Goal: Information Seeking & Learning: Learn about a topic

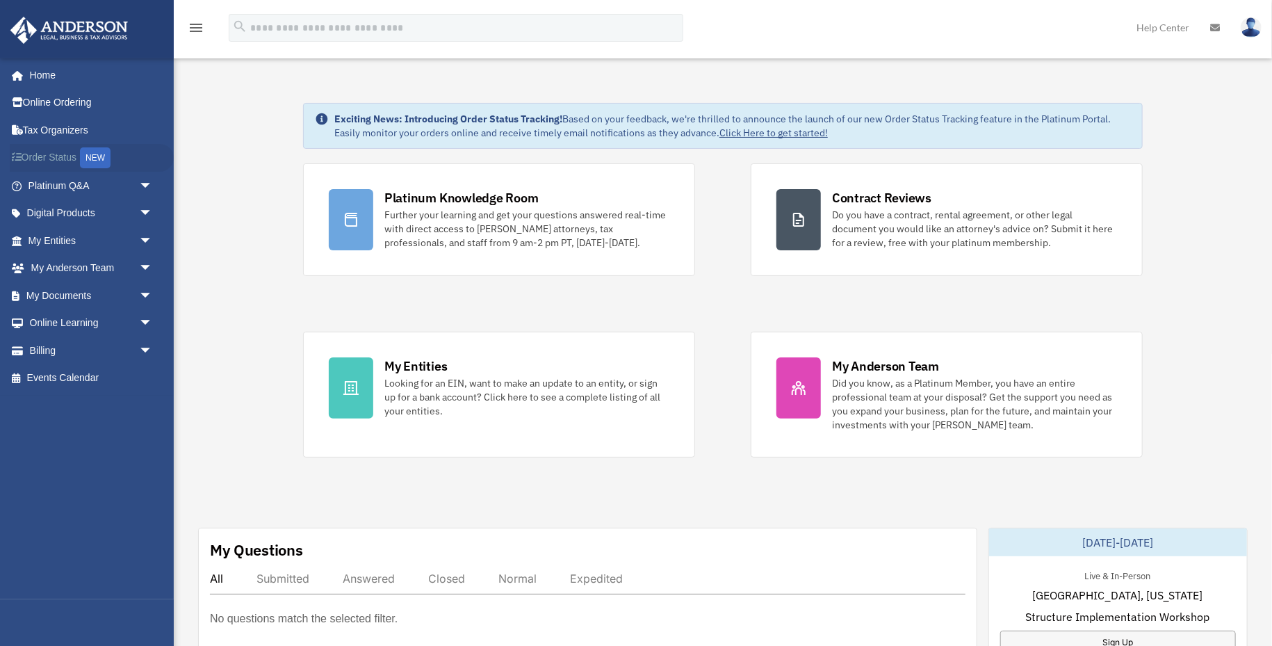
click at [53, 161] on link "Order Status NEW" at bounding box center [92, 158] width 164 height 29
click at [133, 324] on link "Online Learning arrow_drop_down" at bounding box center [92, 323] width 164 height 28
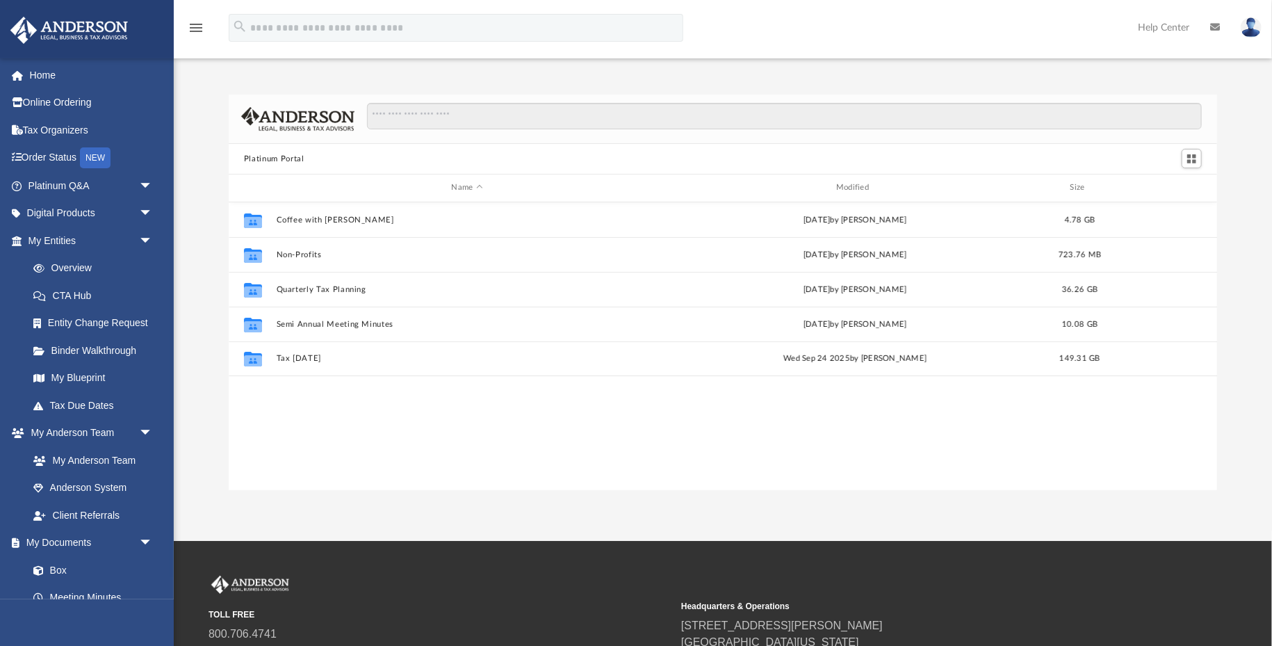
scroll to position [316, 989]
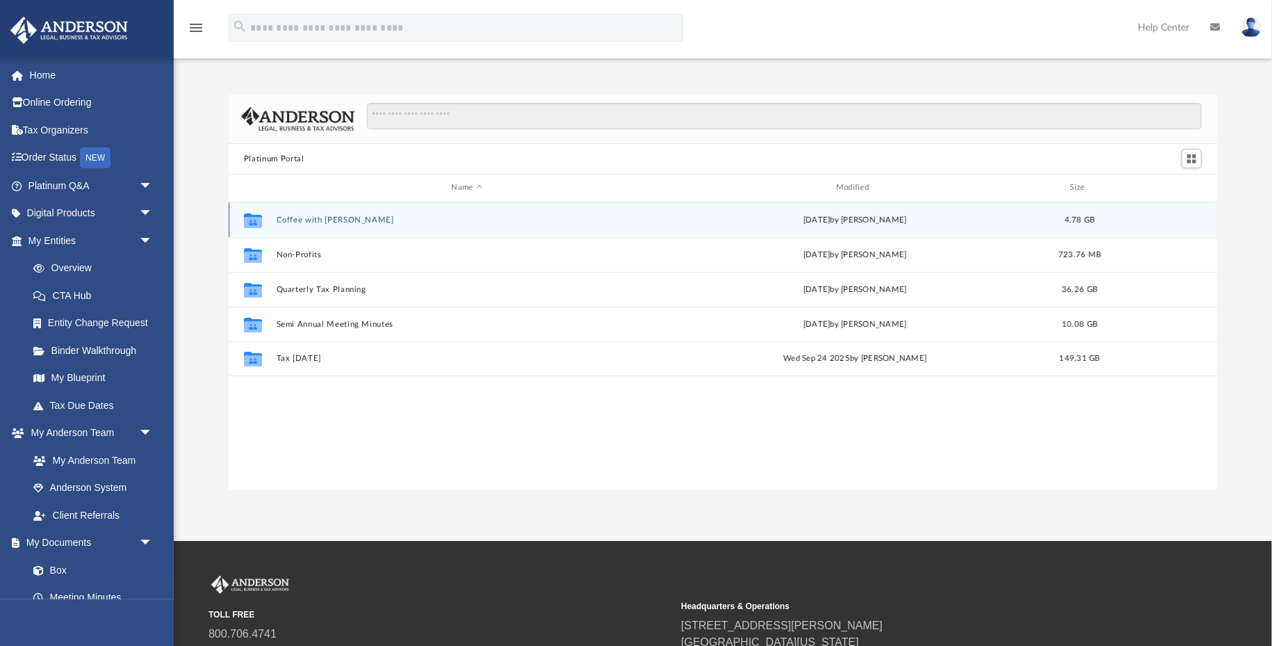
click at [309, 219] on button "Coffee with Carl" at bounding box center [468, 220] width 382 height 9
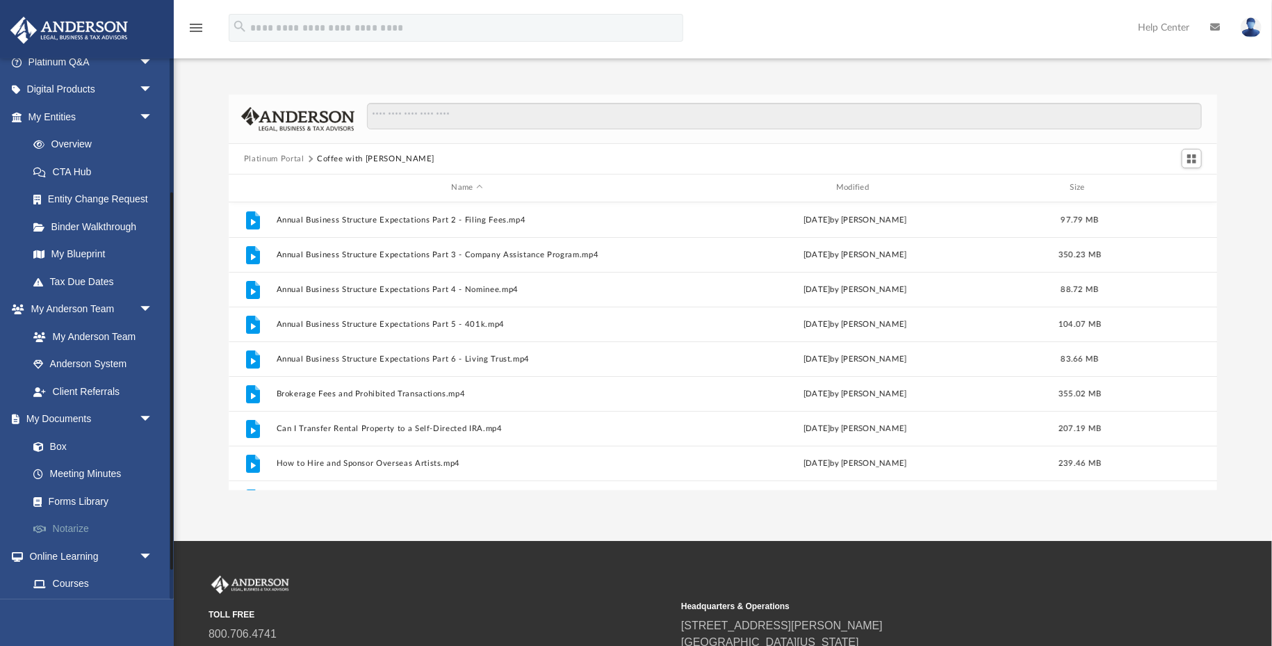
scroll to position [193, 0]
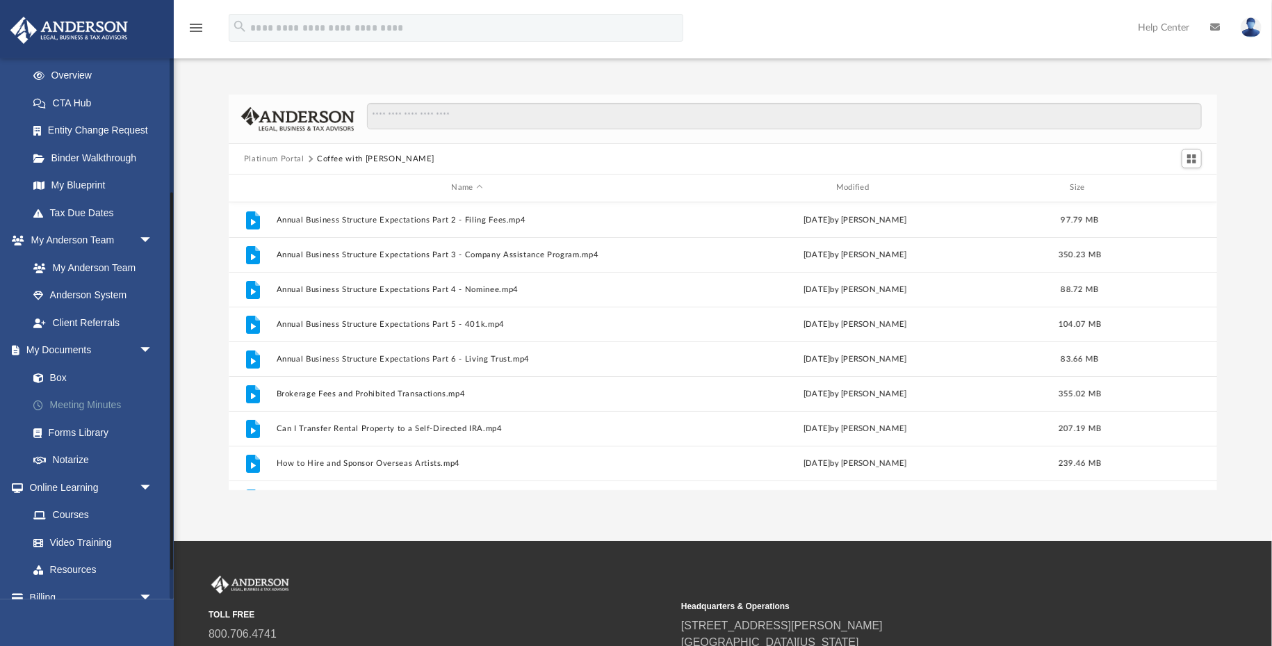
click at [68, 403] on link "Meeting Minutes" at bounding box center [96, 405] width 154 height 28
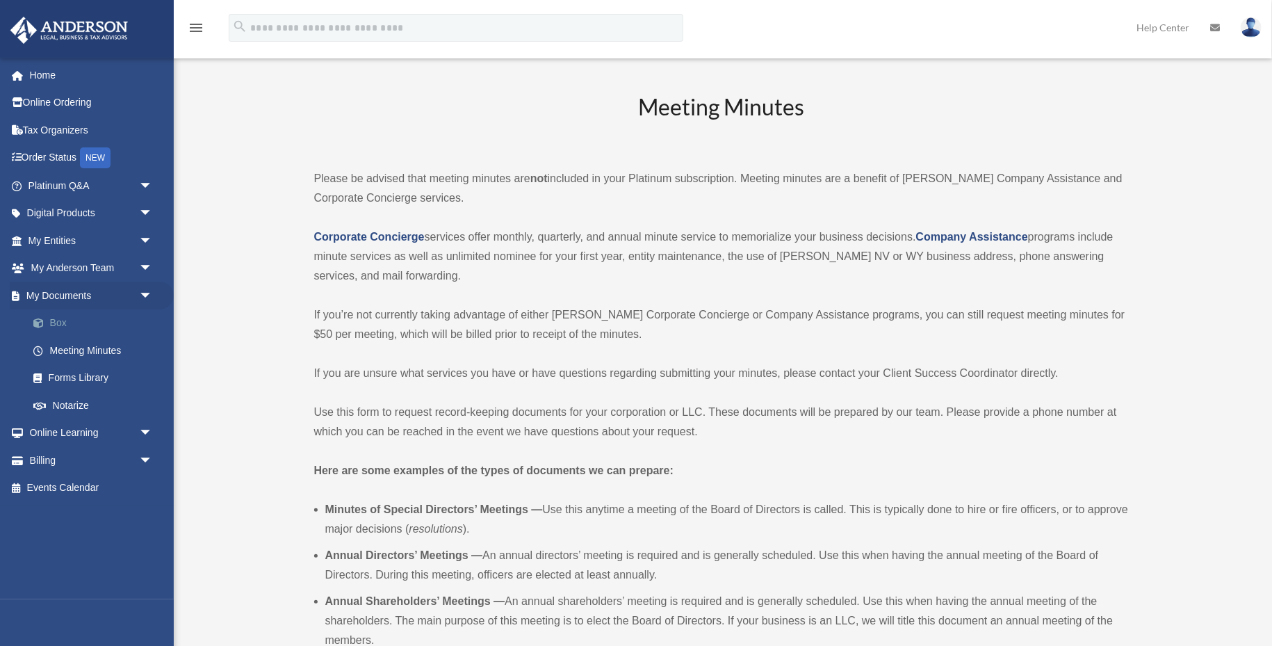
click at [68, 322] on link "Box" at bounding box center [96, 323] width 154 height 28
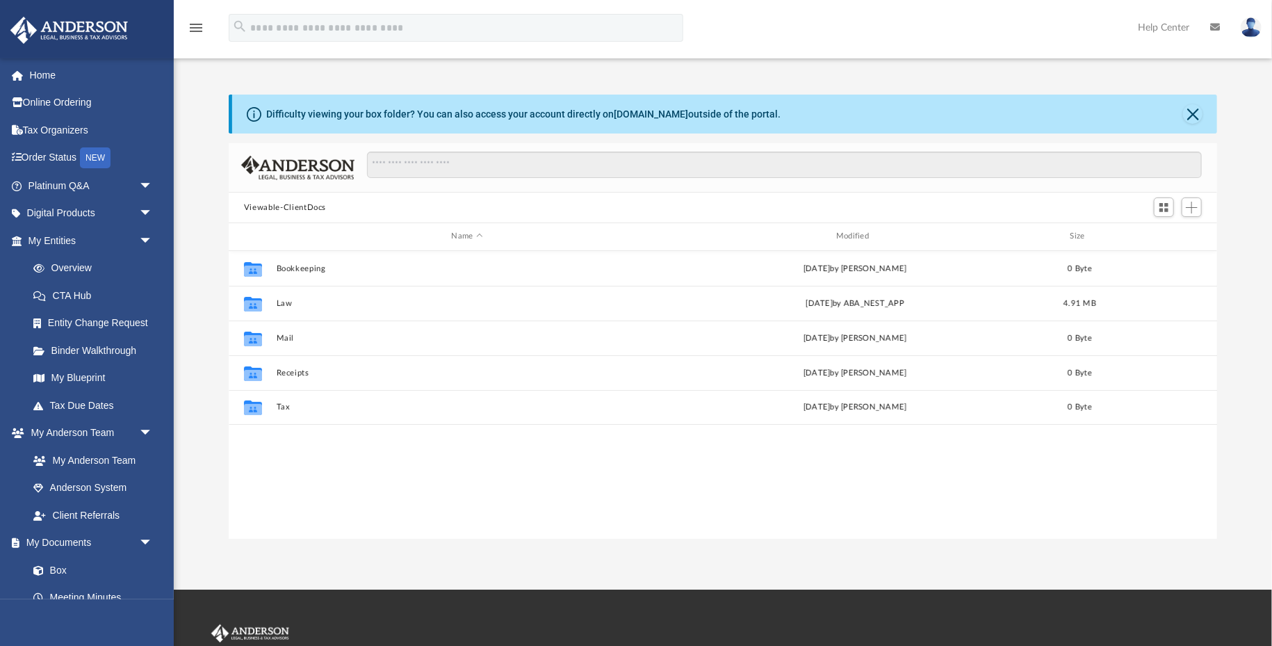
scroll to position [316, 989]
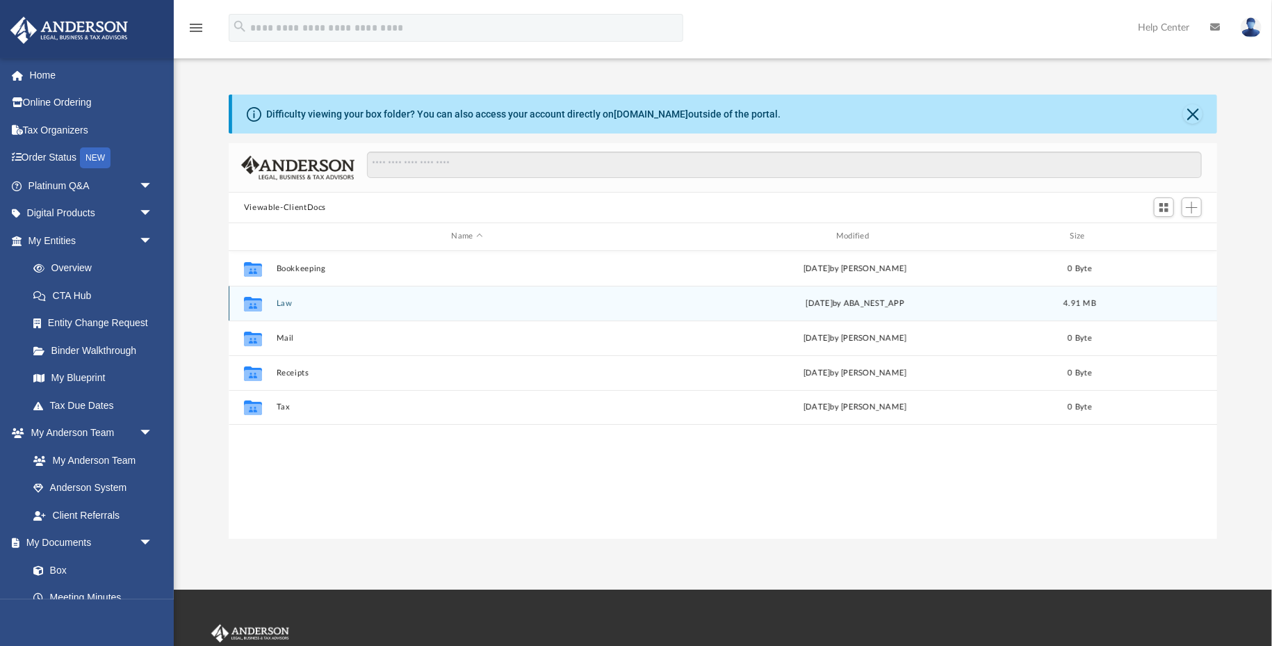
click at [286, 304] on button "Law" at bounding box center [468, 303] width 382 height 9
click at [286, 304] on button "Thirtyfive Otsego, LLC" at bounding box center [468, 302] width 382 height 9
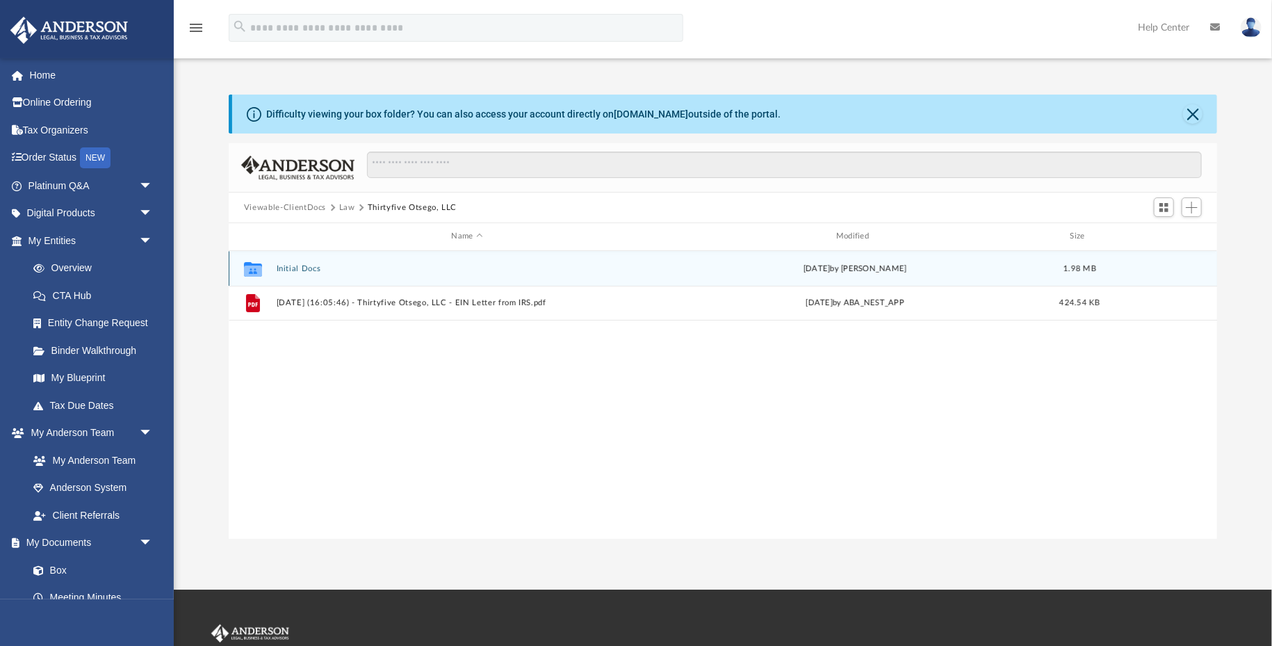
click at [309, 270] on button "Initial Docs" at bounding box center [468, 268] width 382 height 9
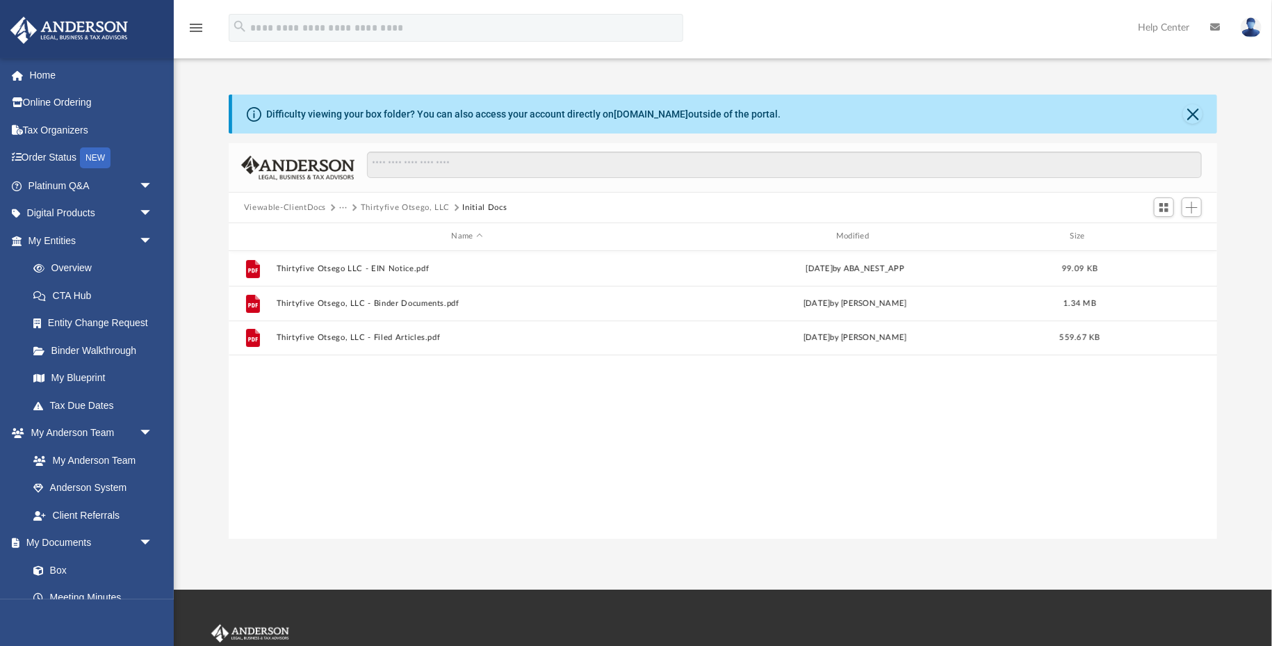
click at [276, 412] on div "File Thirtyfive Otsego LLC - EIN Notice.pdf Mon Sep 15 2025 by ABA_NEST_APP 99.…" at bounding box center [723, 395] width 989 height 289
click at [146, 211] on span "arrow_drop_down" at bounding box center [153, 214] width 28 height 29
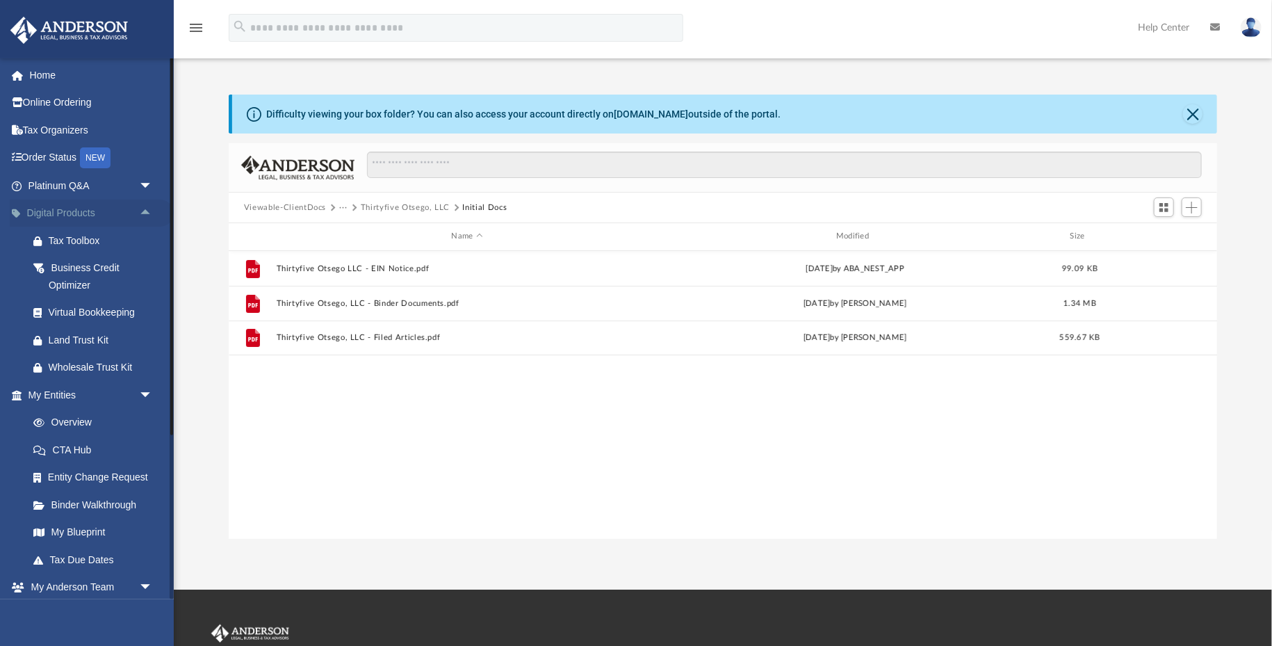
click at [146, 211] on span "arrow_drop_up" at bounding box center [153, 214] width 28 height 29
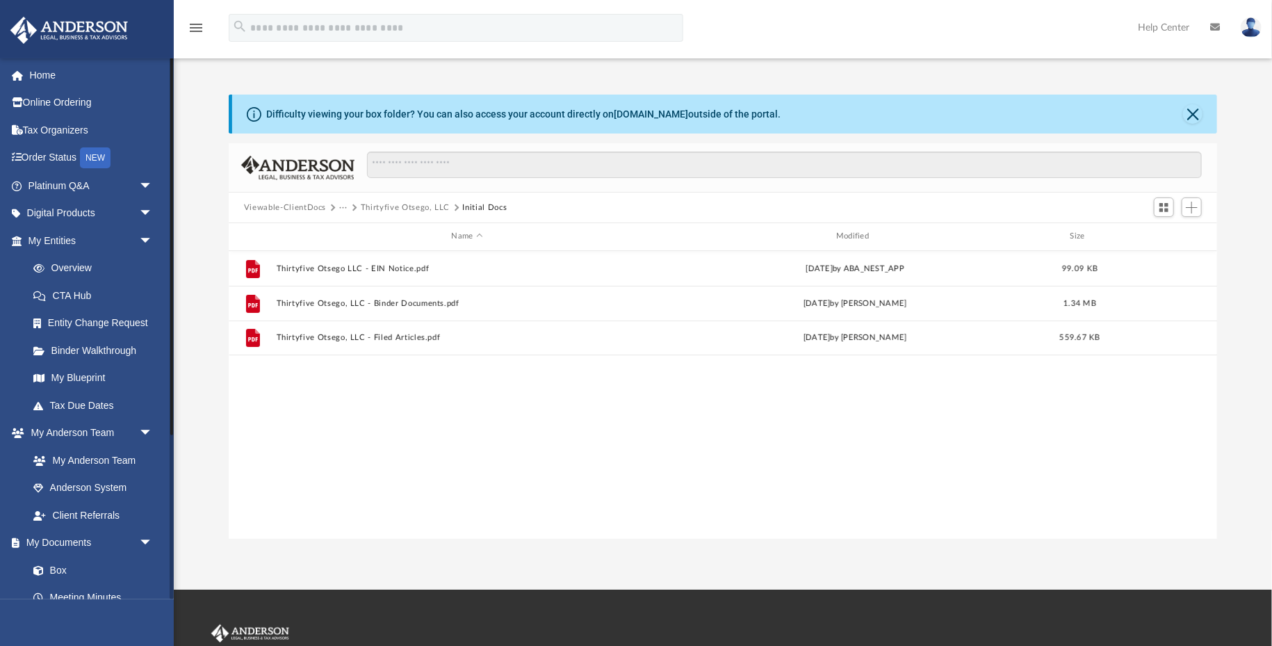
scroll to position [235, 0]
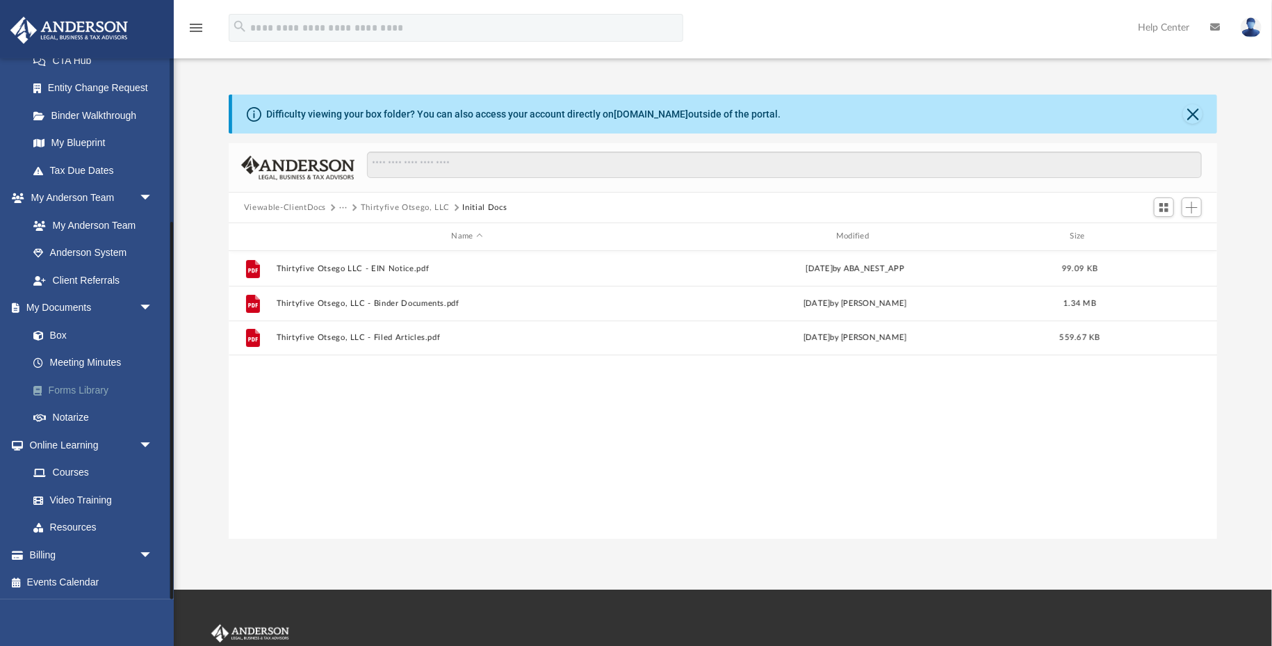
click at [76, 393] on link "Forms Library" at bounding box center [96, 390] width 154 height 28
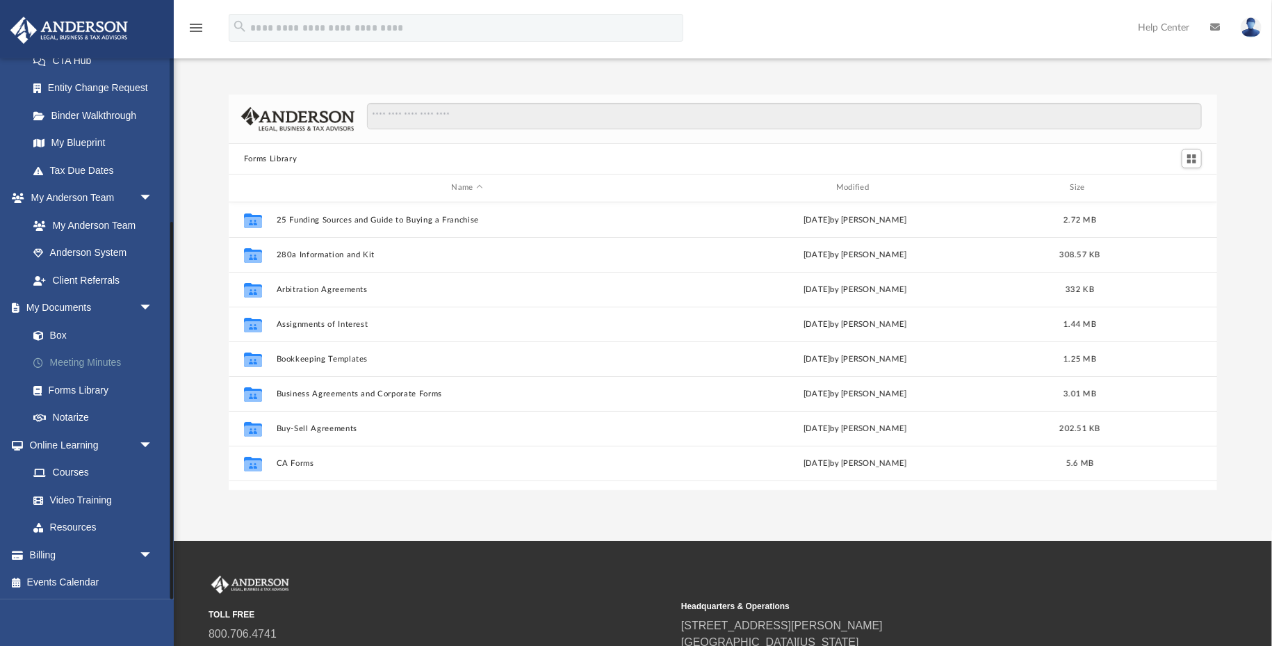
click at [87, 368] on link "Meeting Minutes" at bounding box center [96, 363] width 154 height 28
click at [111, 367] on link "Meeting Minutes" at bounding box center [96, 363] width 154 height 28
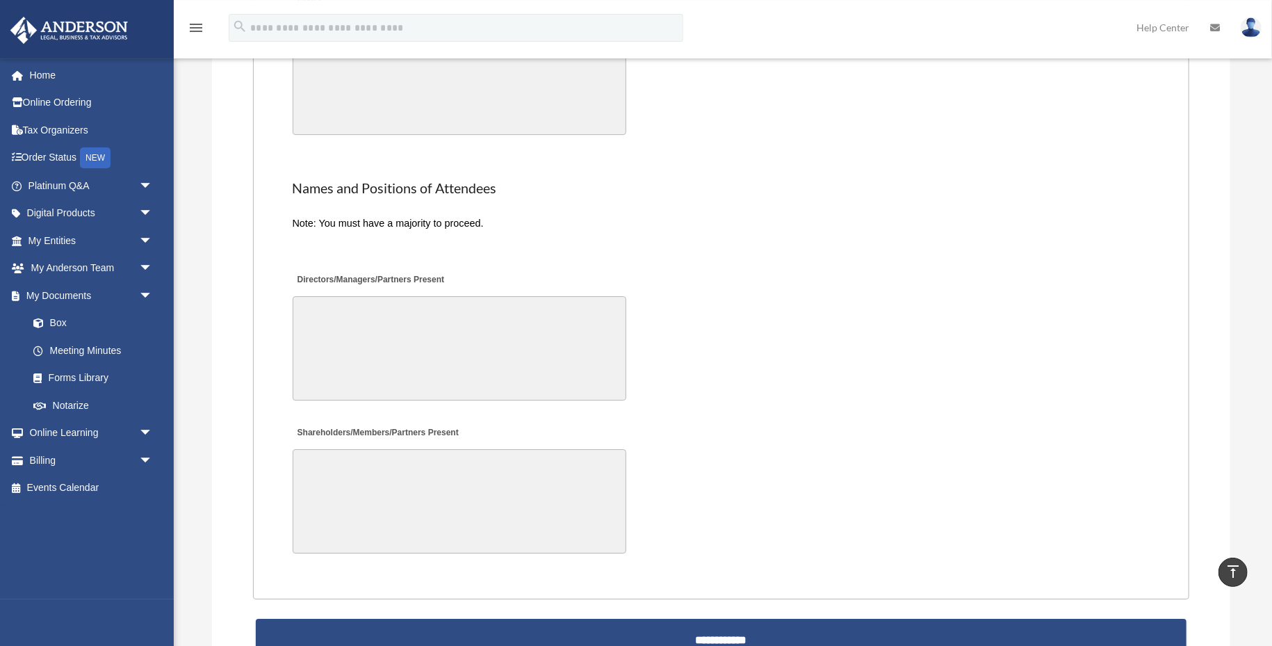
scroll to position [2690, 0]
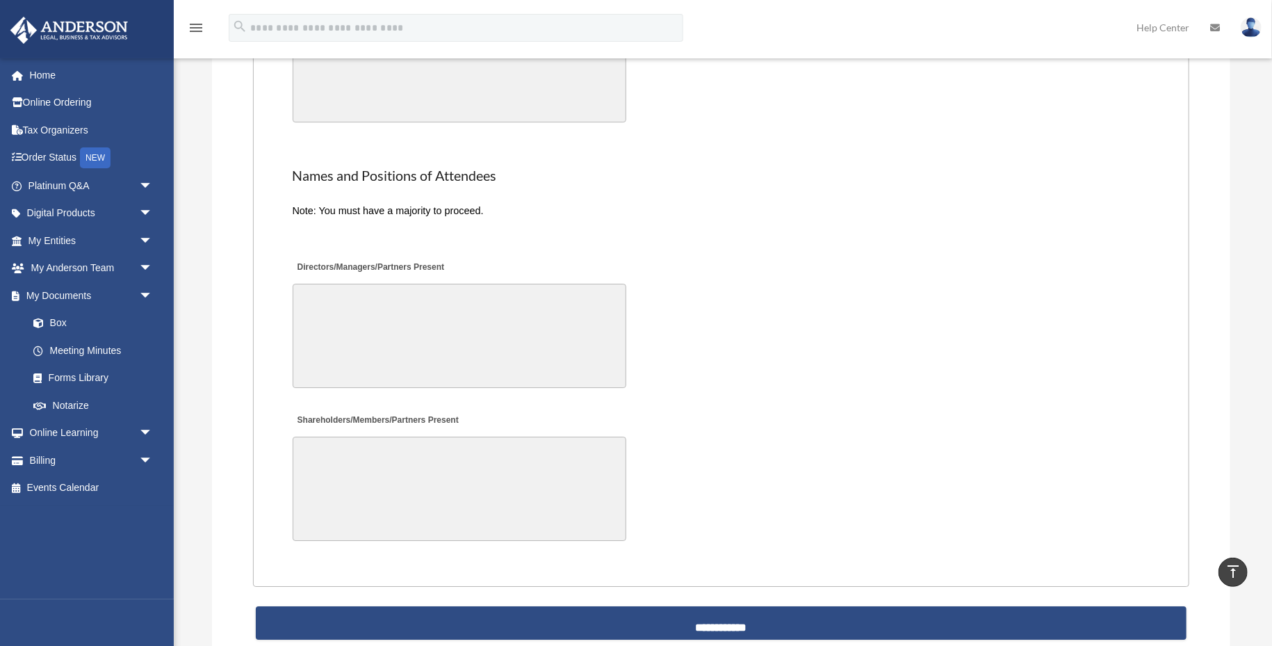
click at [790, 341] on div "Directors/Managers/Partners Present" at bounding box center [721, 322] width 861 height 145
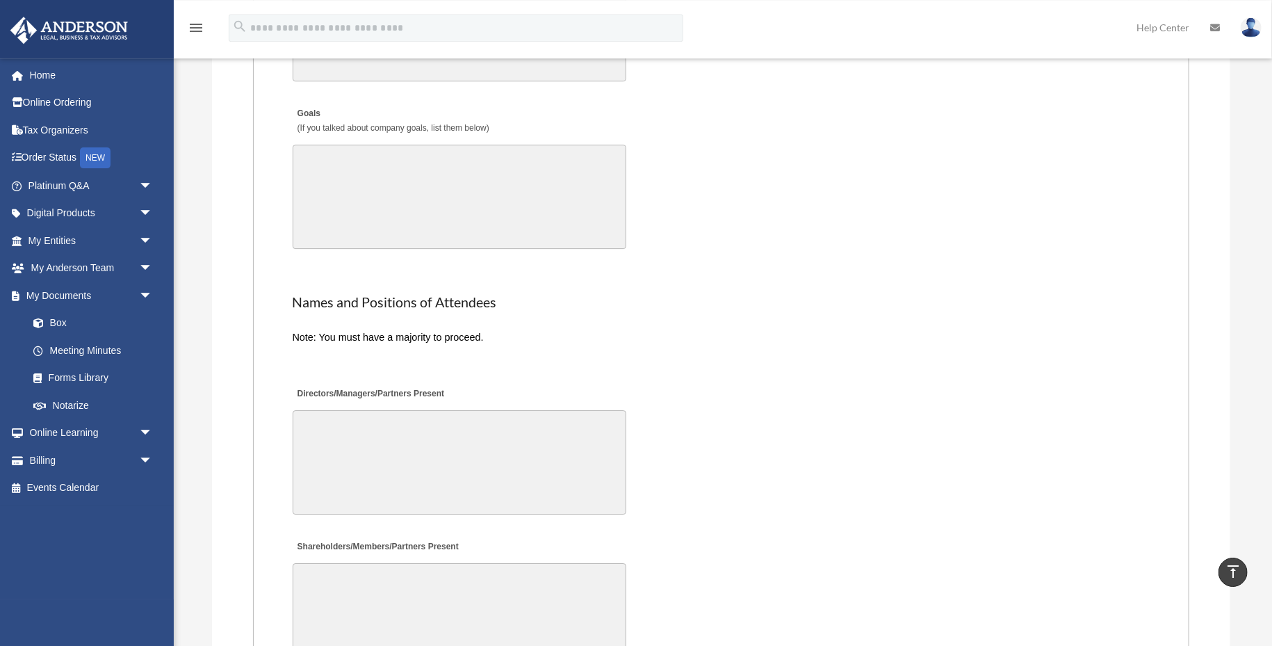
scroll to position [2470, 0]
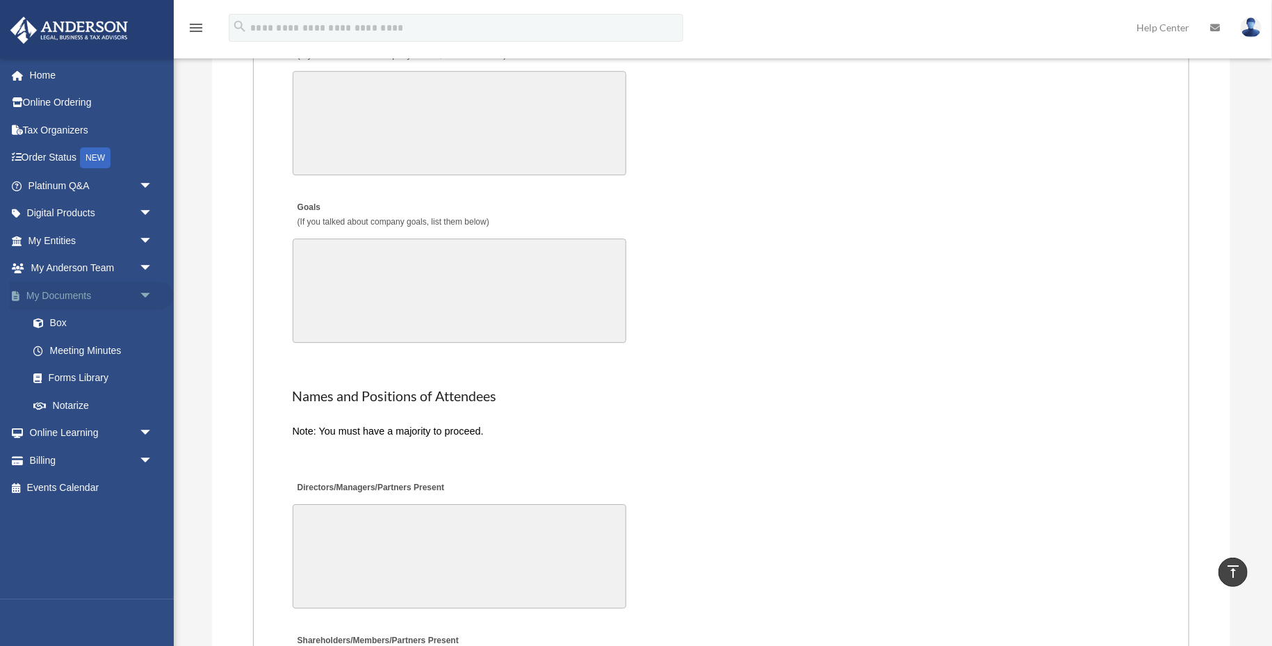
click at [56, 295] on link "My Documents arrow_drop_down" at bounding box center [92, 296] width 164 height 28
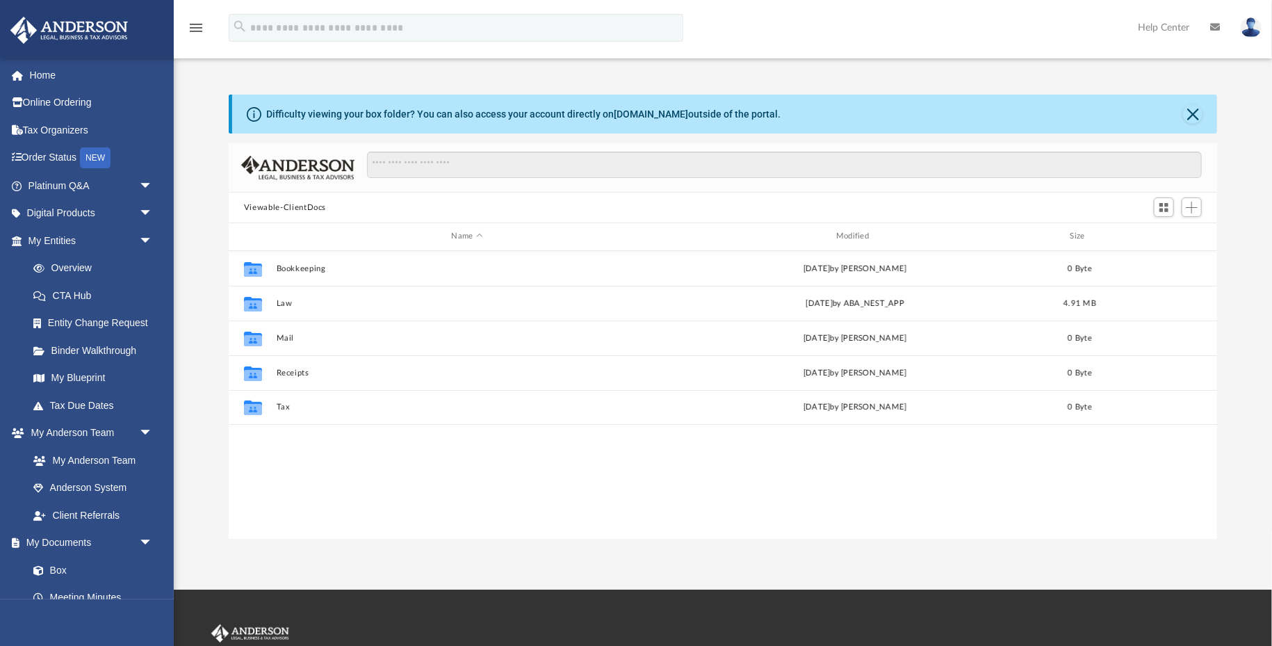
scroll to position [316, 989]
click at [1195, 117] on button "Close" at bounding box center [1192, 113] width 19 height 19
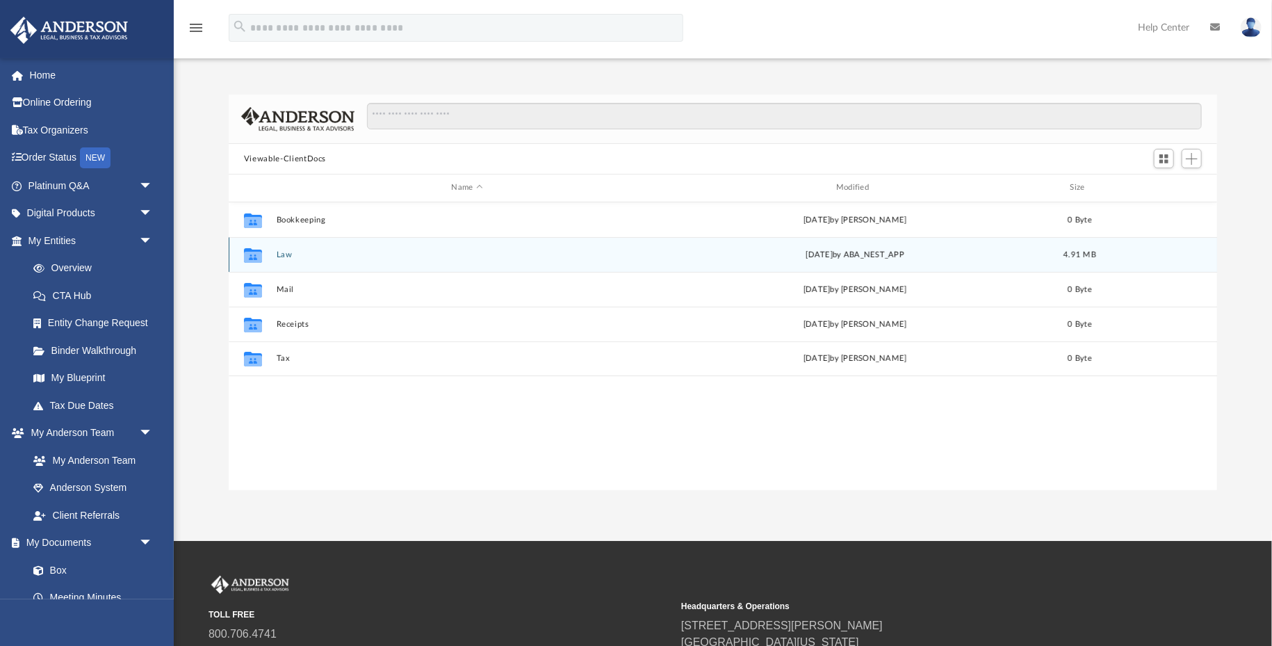
click at [259, 250] on icon "grid" at bounding box center [253, 254] width 18 height 15
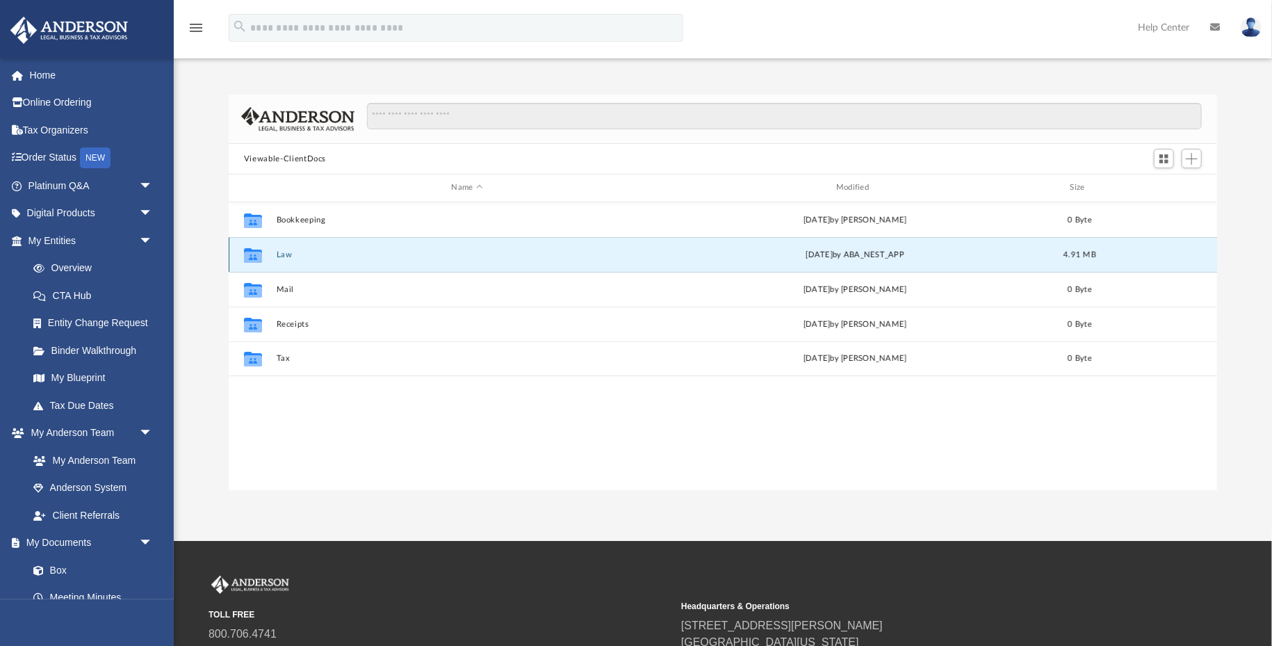
click at [274, 253] on div "Collaborated Folder Law [DATE] by ABA_NEST_APP 4.91 MB" at bounding box center [723, 254] width 989 height 35
click at [282, 253] on button "Law" at bounding box center [468, 254] width 382 height 9
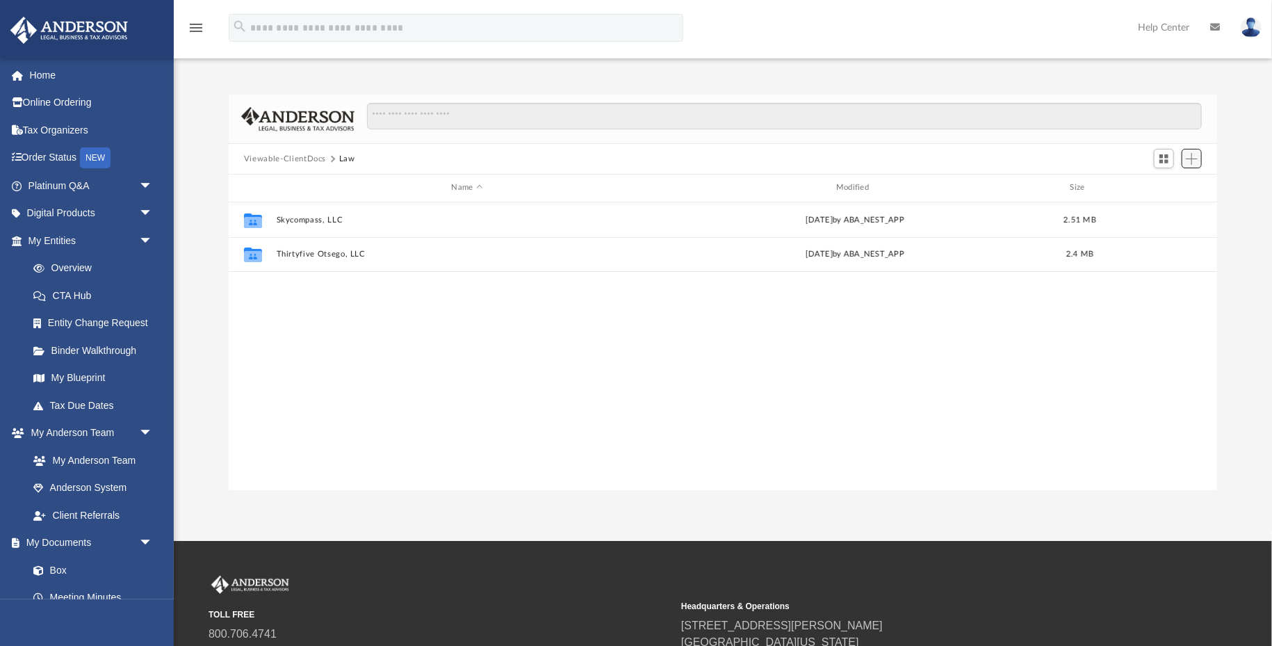
click at [1187, 161] on span "Add" at bounding box center [1192, 159] width 12 height 12
click at [1169, 187] on li "Upload" at bounding box center [1172, 186] width 44 height 15
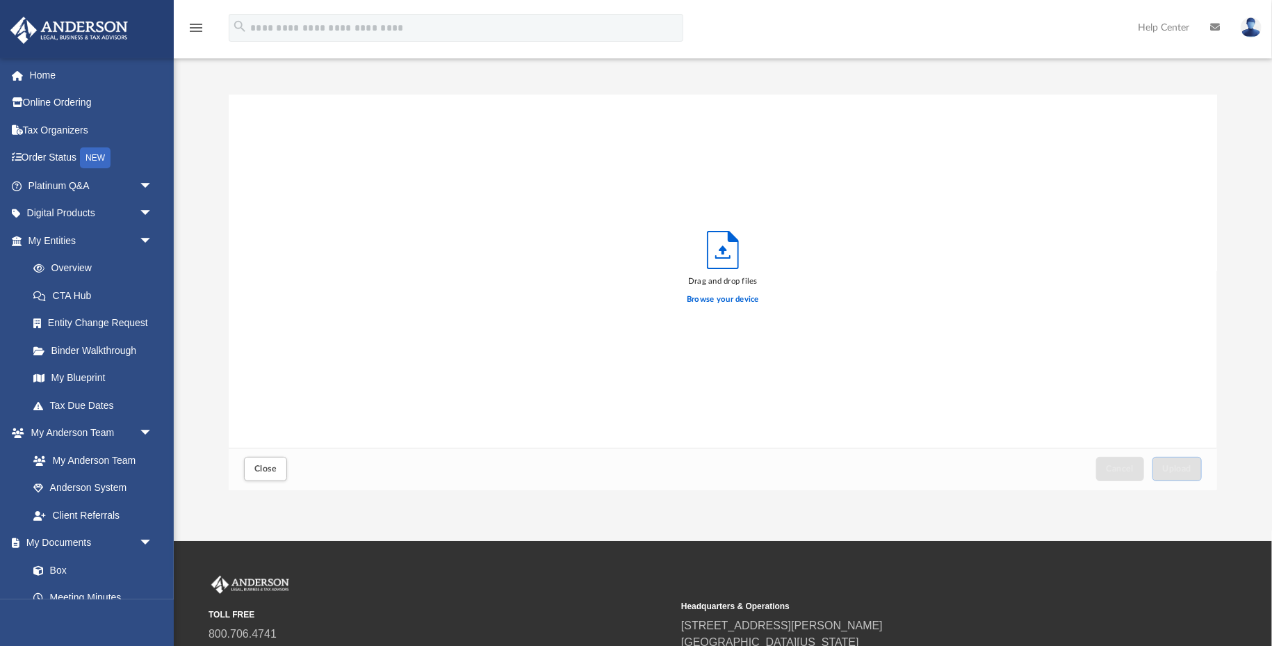
scroll to position [352, 989]
click at [270, 478] on button "Close" at bounding box center [265, 469] width 43 height 24
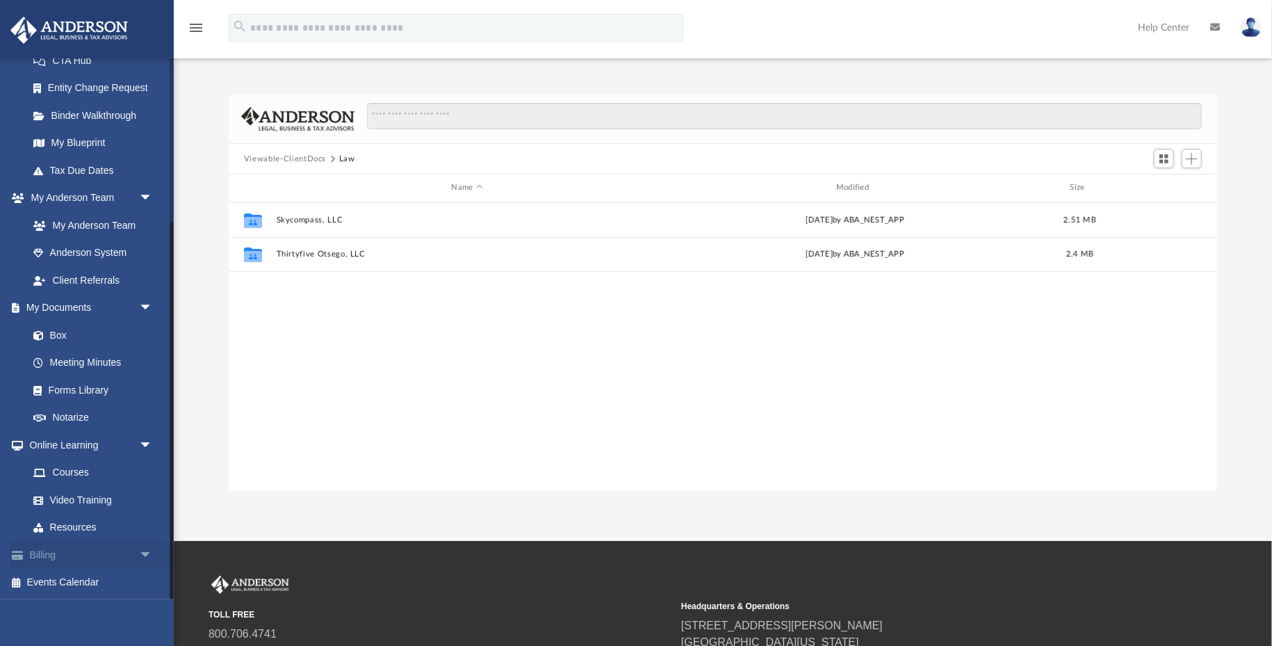
scroll to position [0, 0]
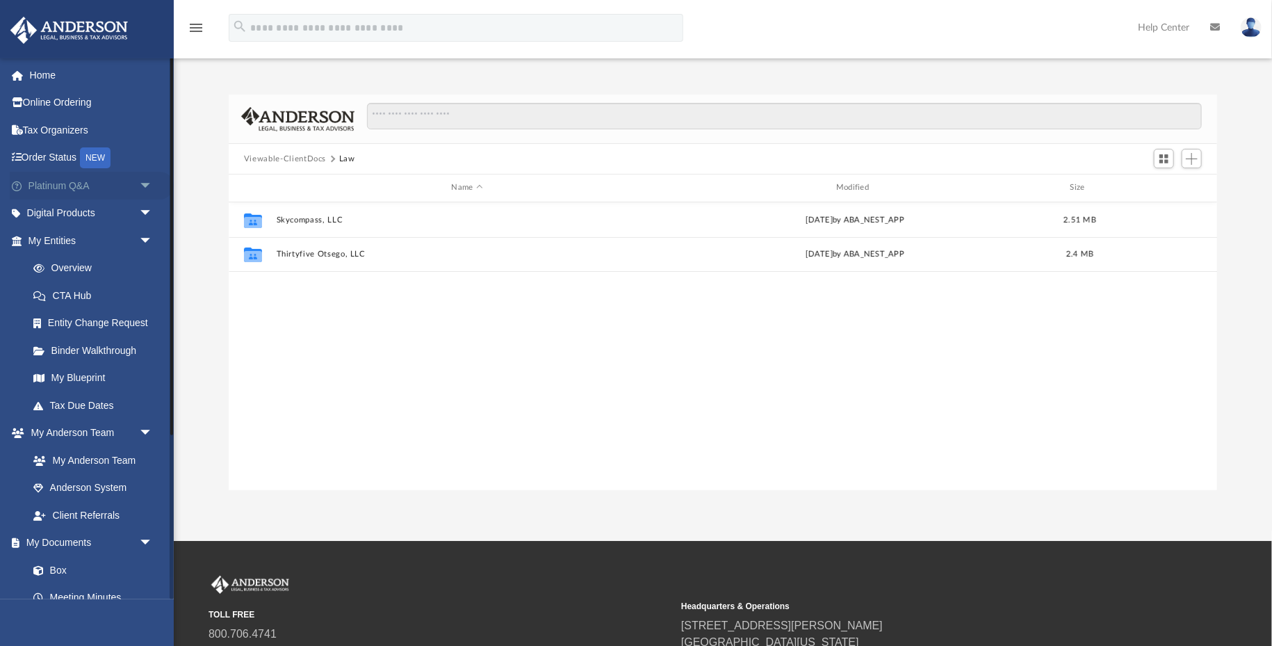
click at [148, 183] on span "arrow_drop_down" at bounding box center [153, 186] width 28 height 29
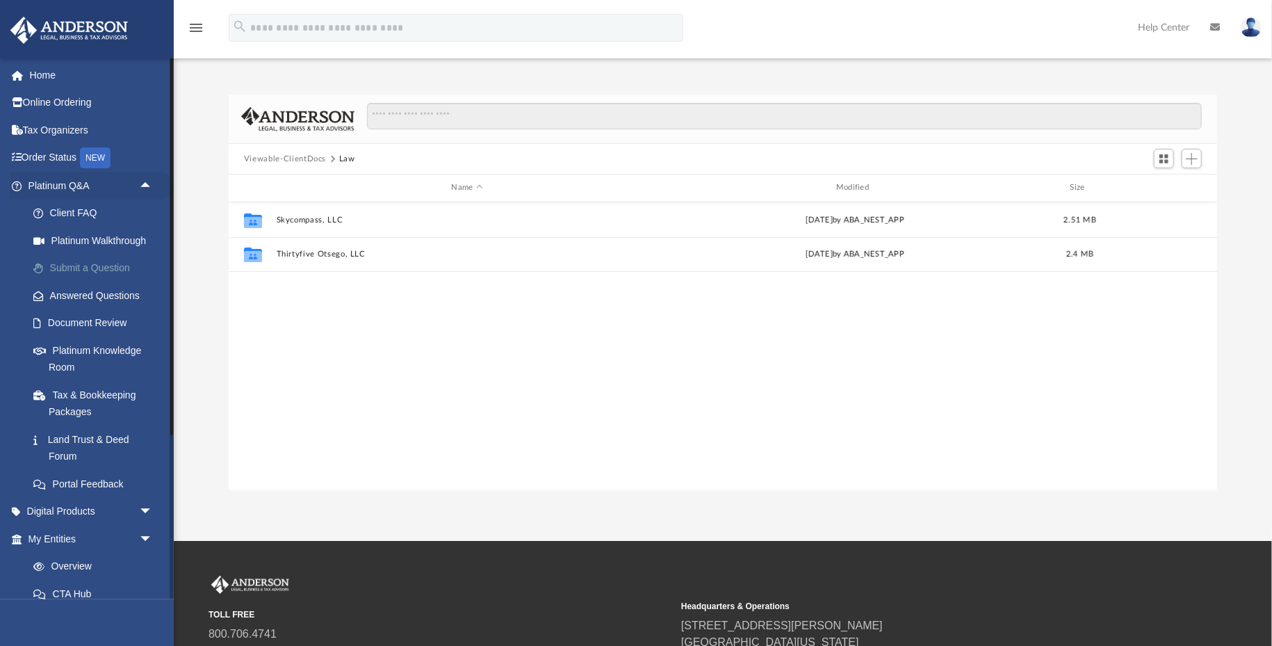
click at [99, 267] on link "Submit a Question" at bounding box center [96, 268] width 154 height 28
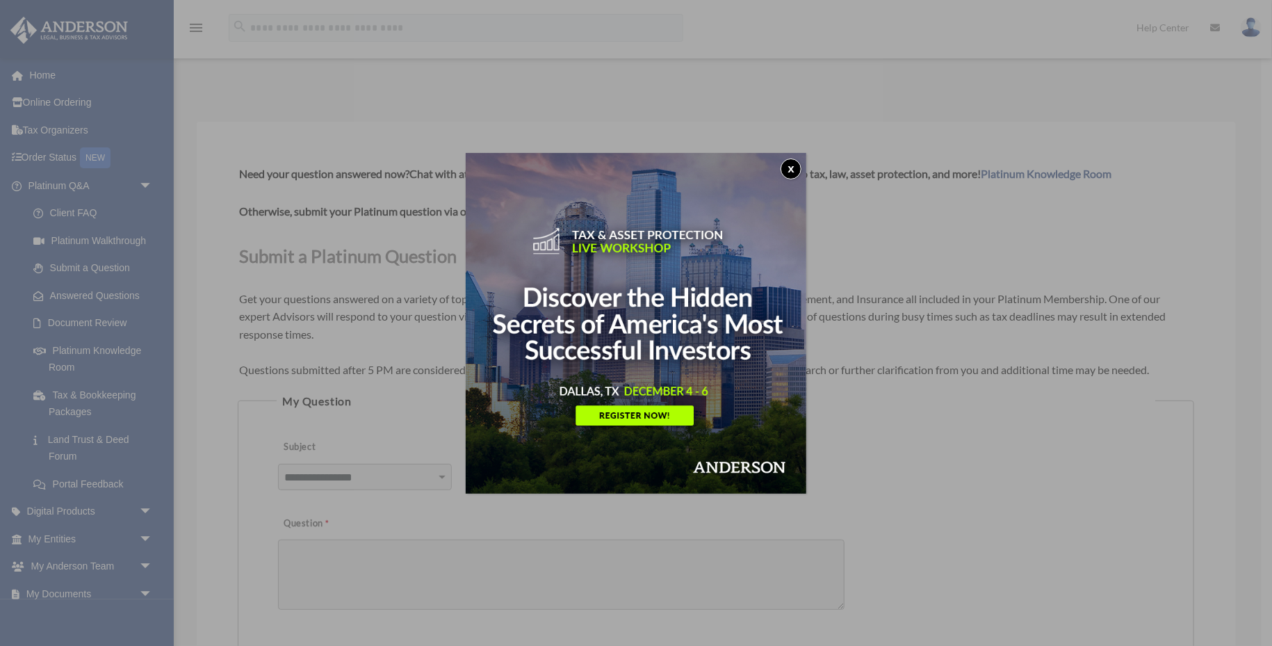
click at [793, 169] on button "x" at bounding box center [791, 169] width 21 height 21
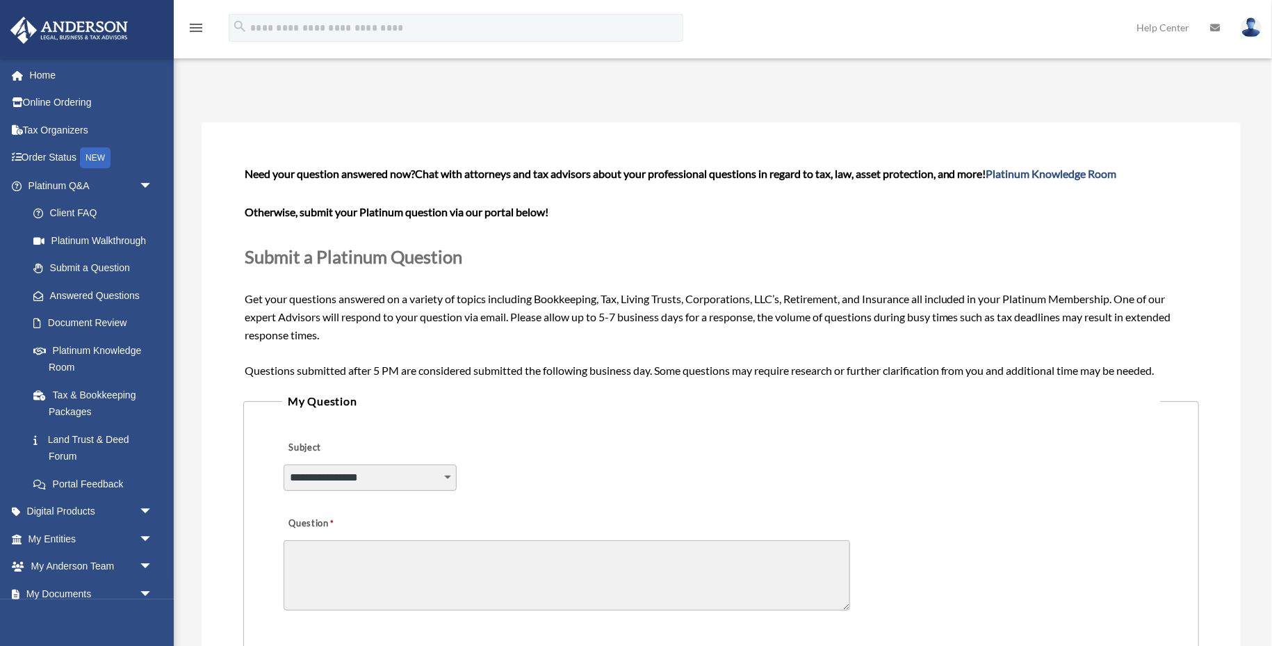
click at [196, 328] on div "**********" at bounding box center [721, 513] width 1060 height 805
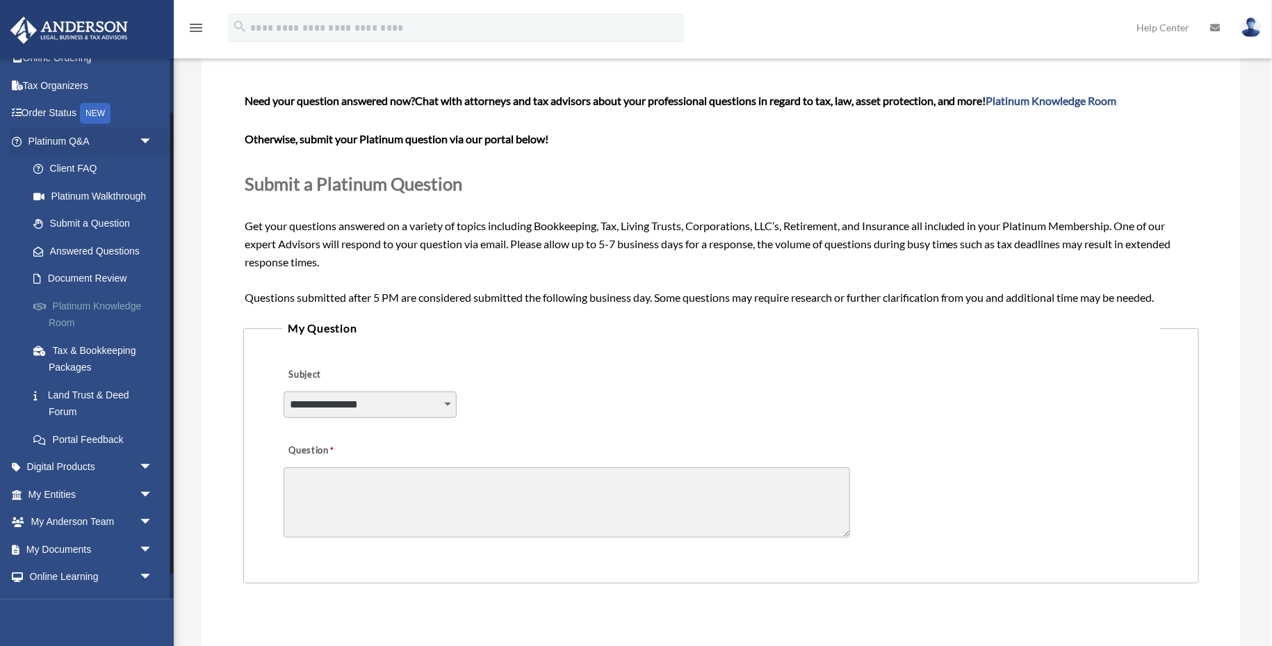
scroll to position [64, 0]
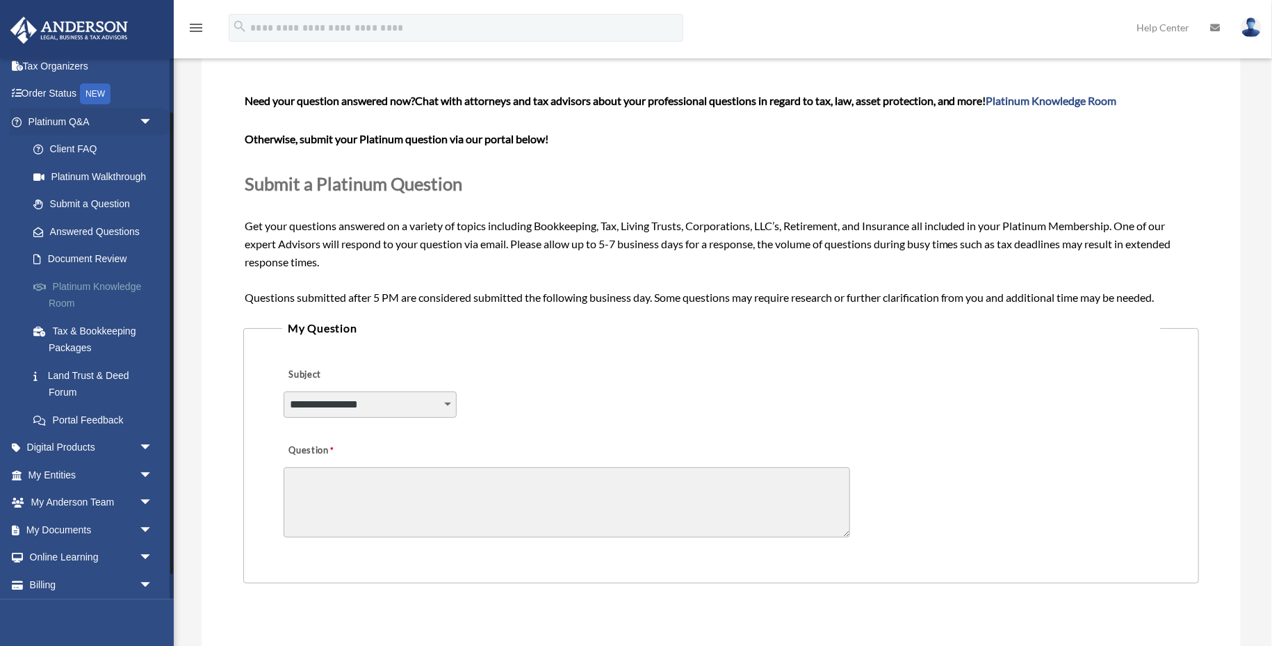
click at [74, 289] on link "Platinum Knowledge Room" at bounding box center [96, 295] width 154 height 44
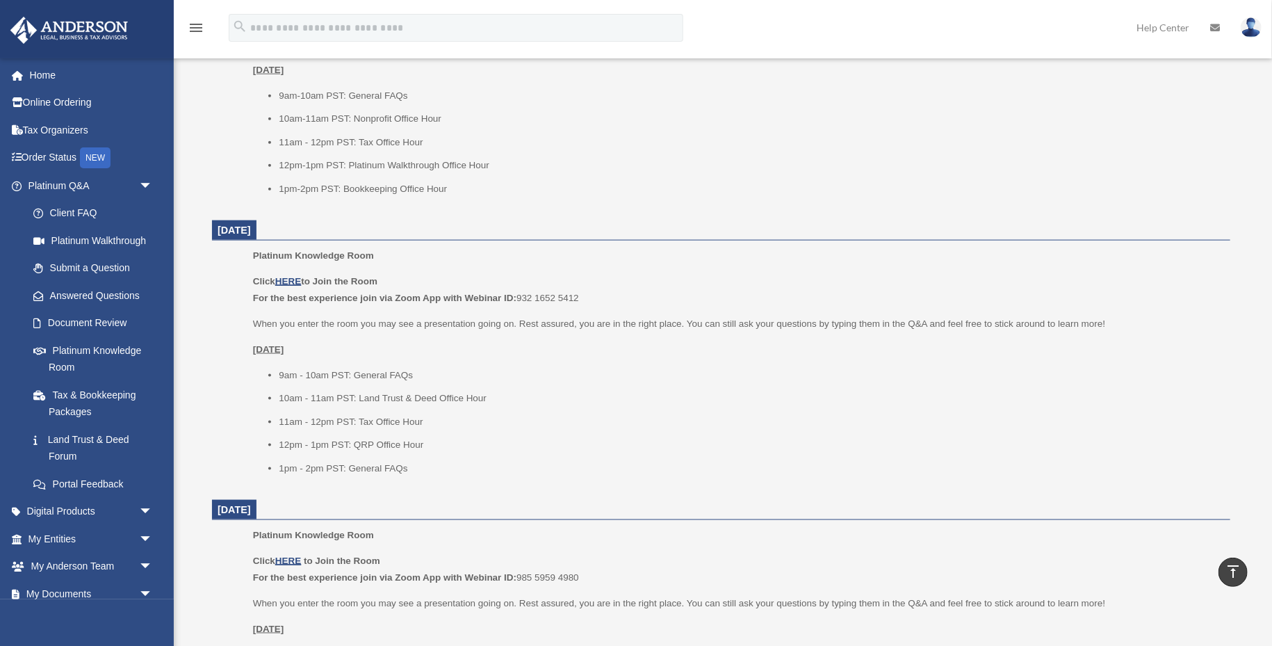
scroll to position [734, 0]
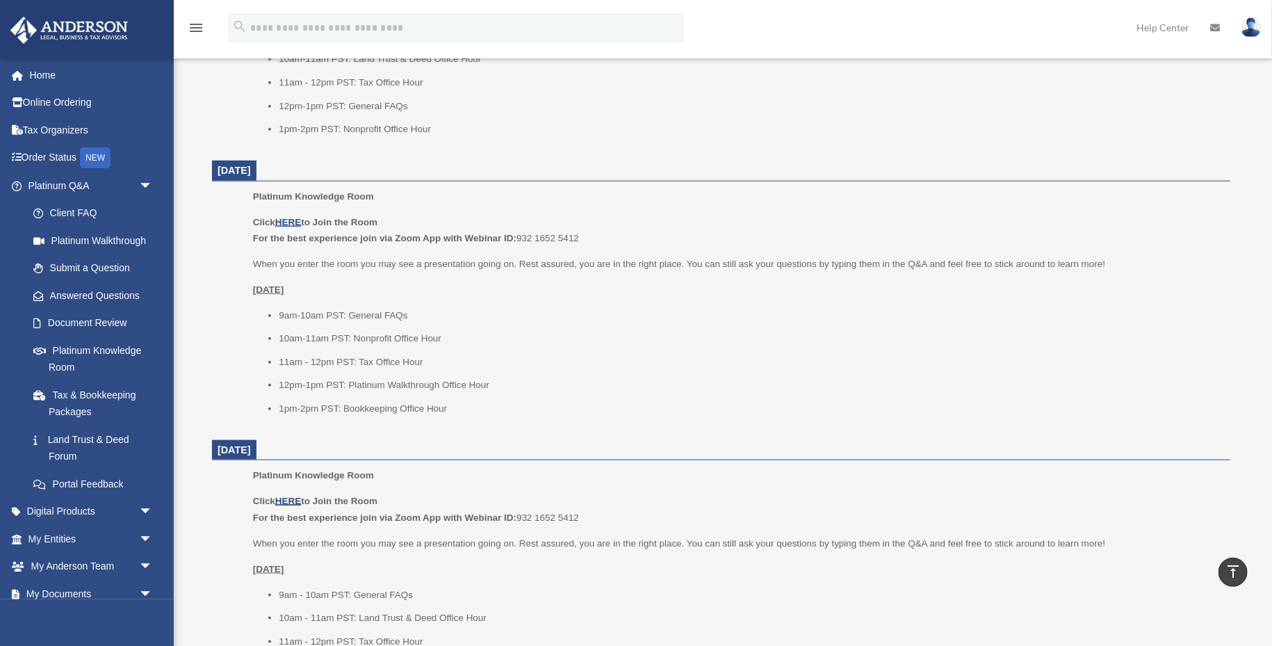
click at [574, 372] on ul "9am-10am PST: General FAQs 10am-11am PST: Nonprofit Office Hour 11am - 12pm PST…" at bounding box center [737, 362] width 968 height 110
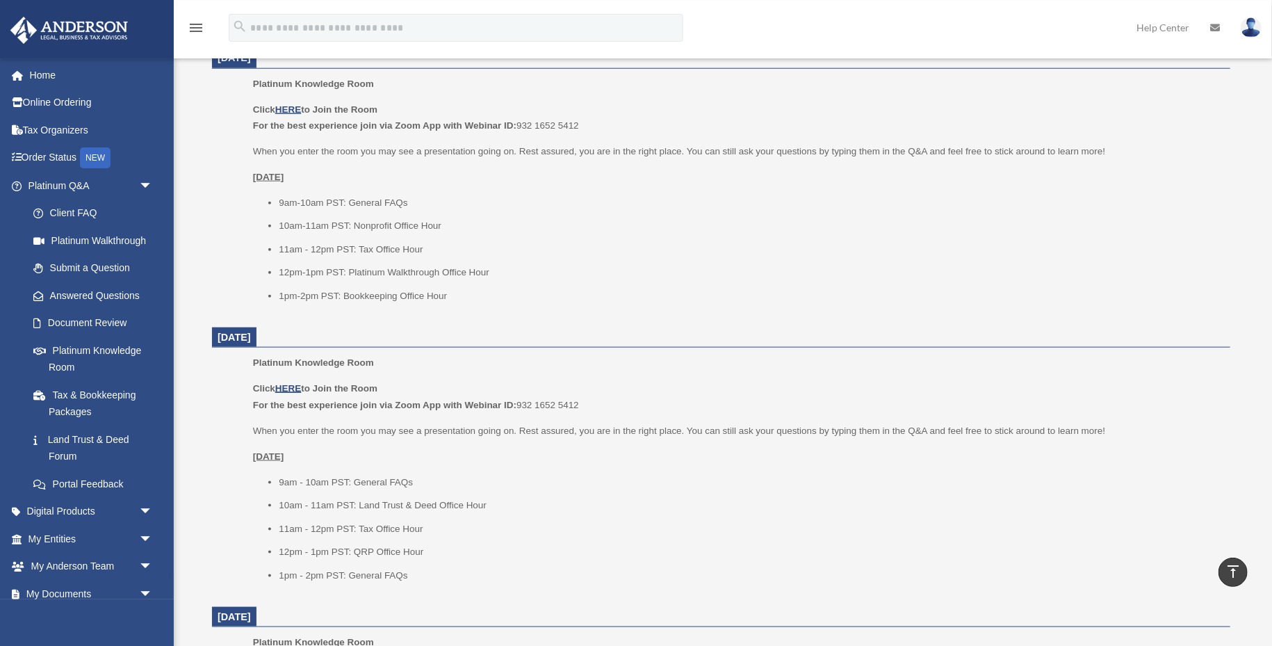
scroll to position [954, 0]
